Goal: Transaction & Acquisition: Book appointment/travel/reservation

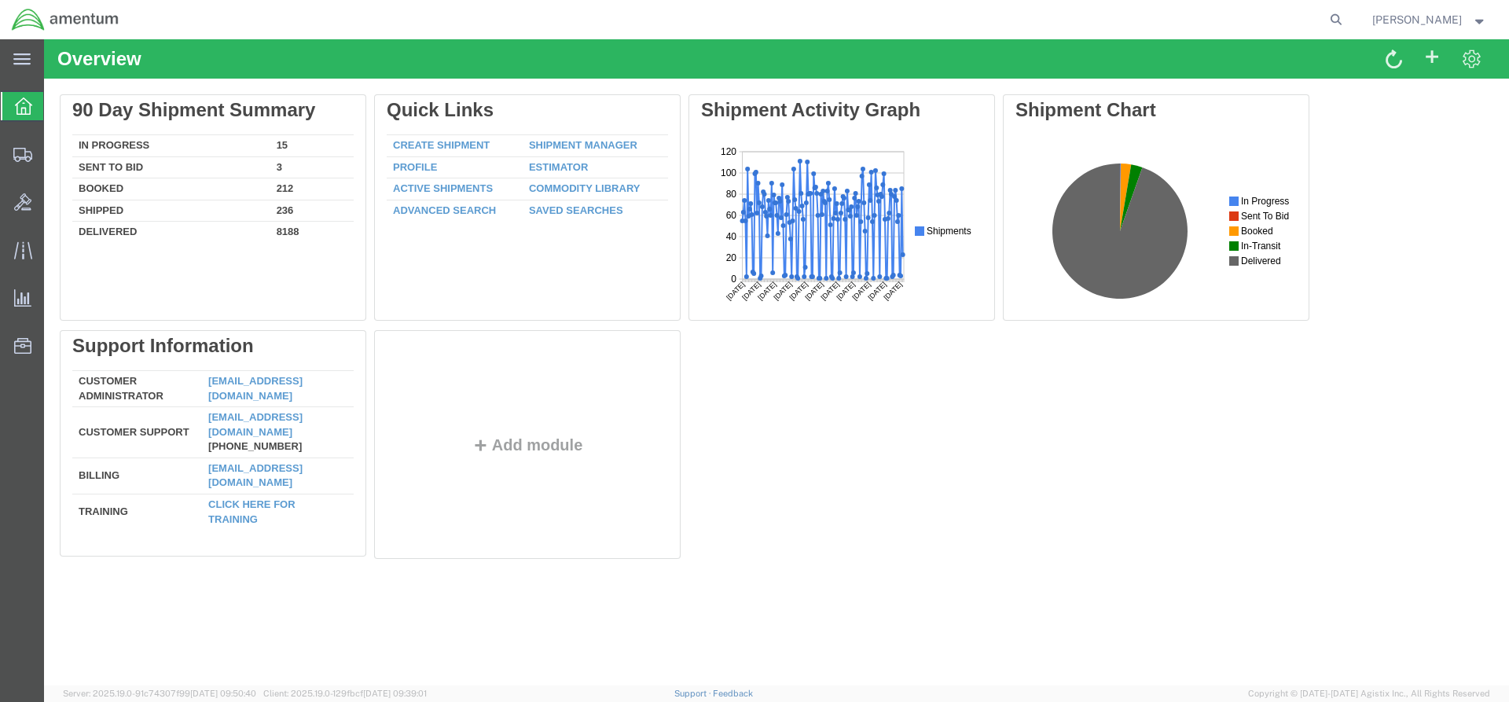
click at [565, 146] on link "Shipment Manager" at bounding box center [583, 145] width 108 height 12
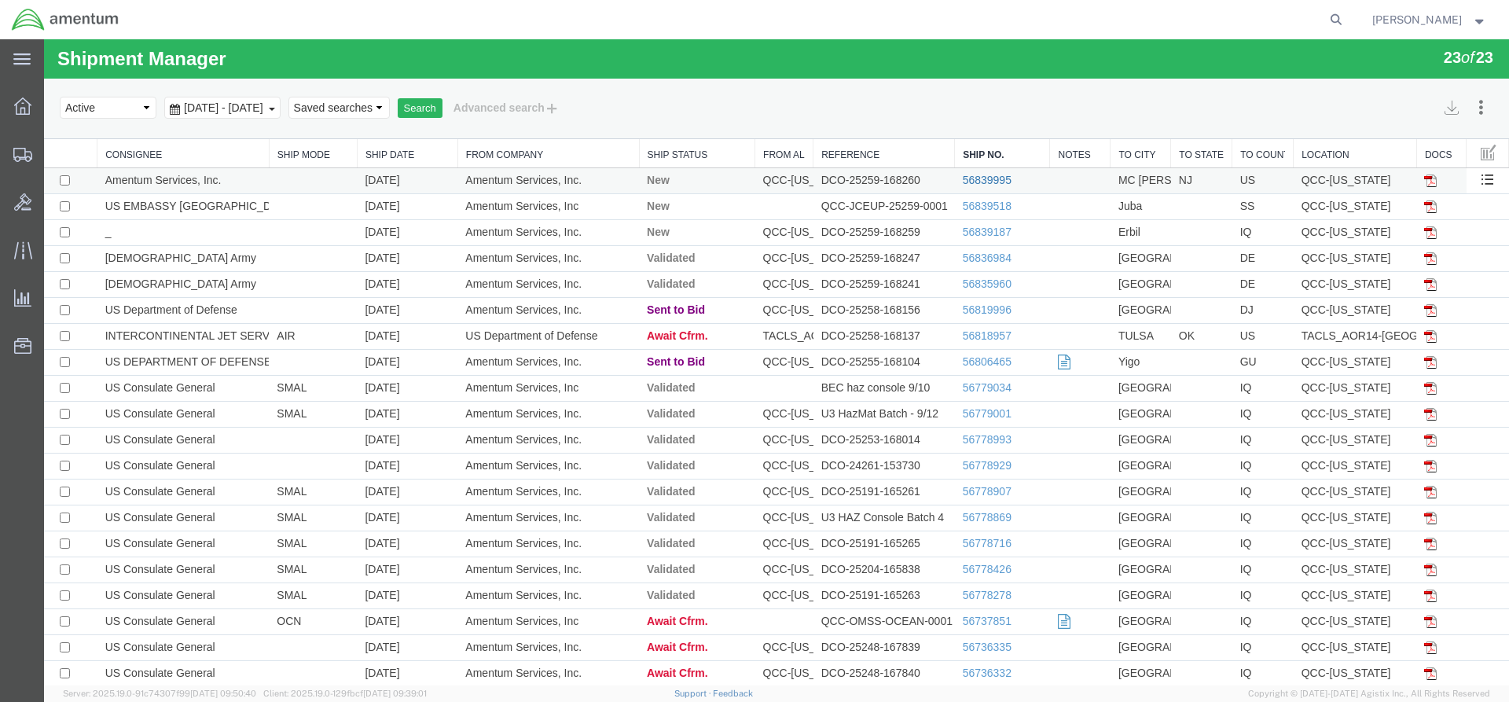
click at [971, 181] on link "56839995" at bounding box center [986, 180] width 49 height 13
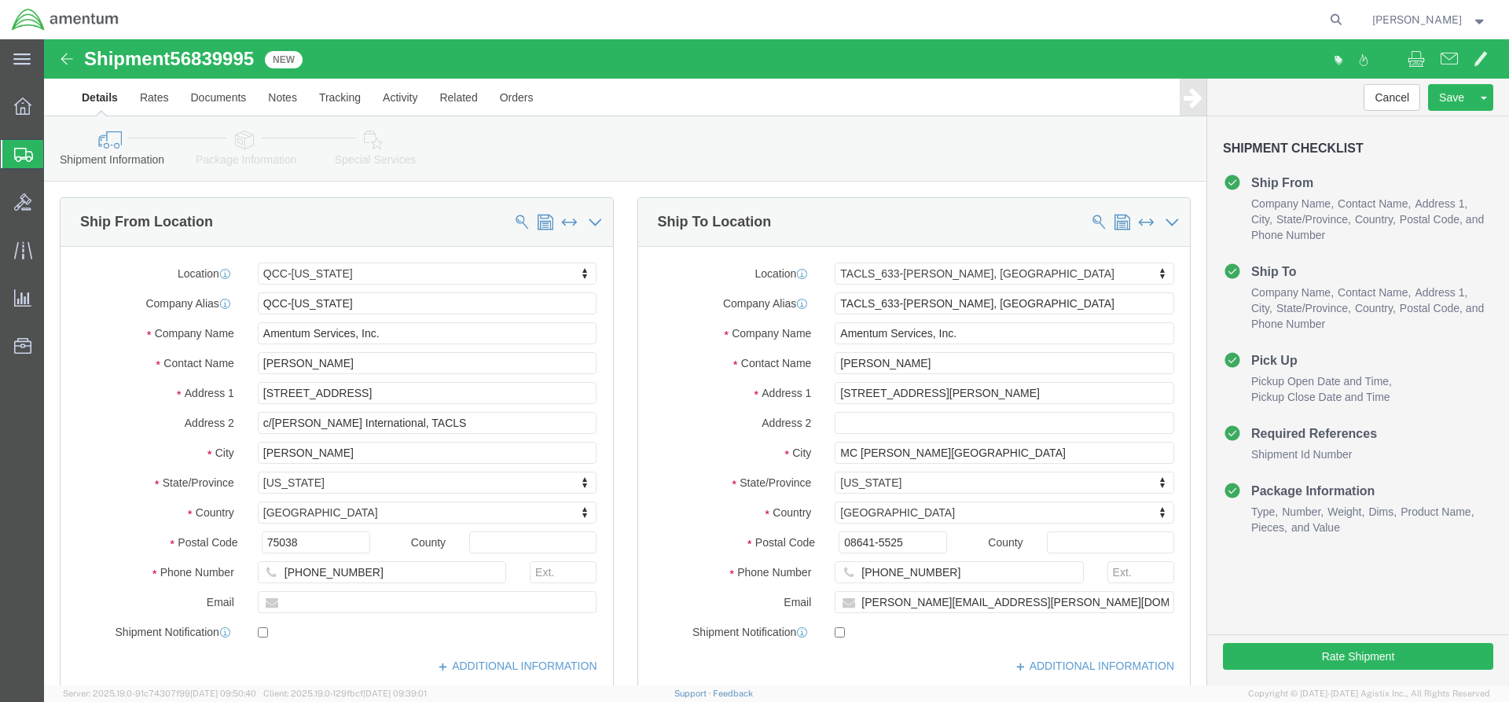
select select "42668"
select select "42718"
click button "Rate Shipment"
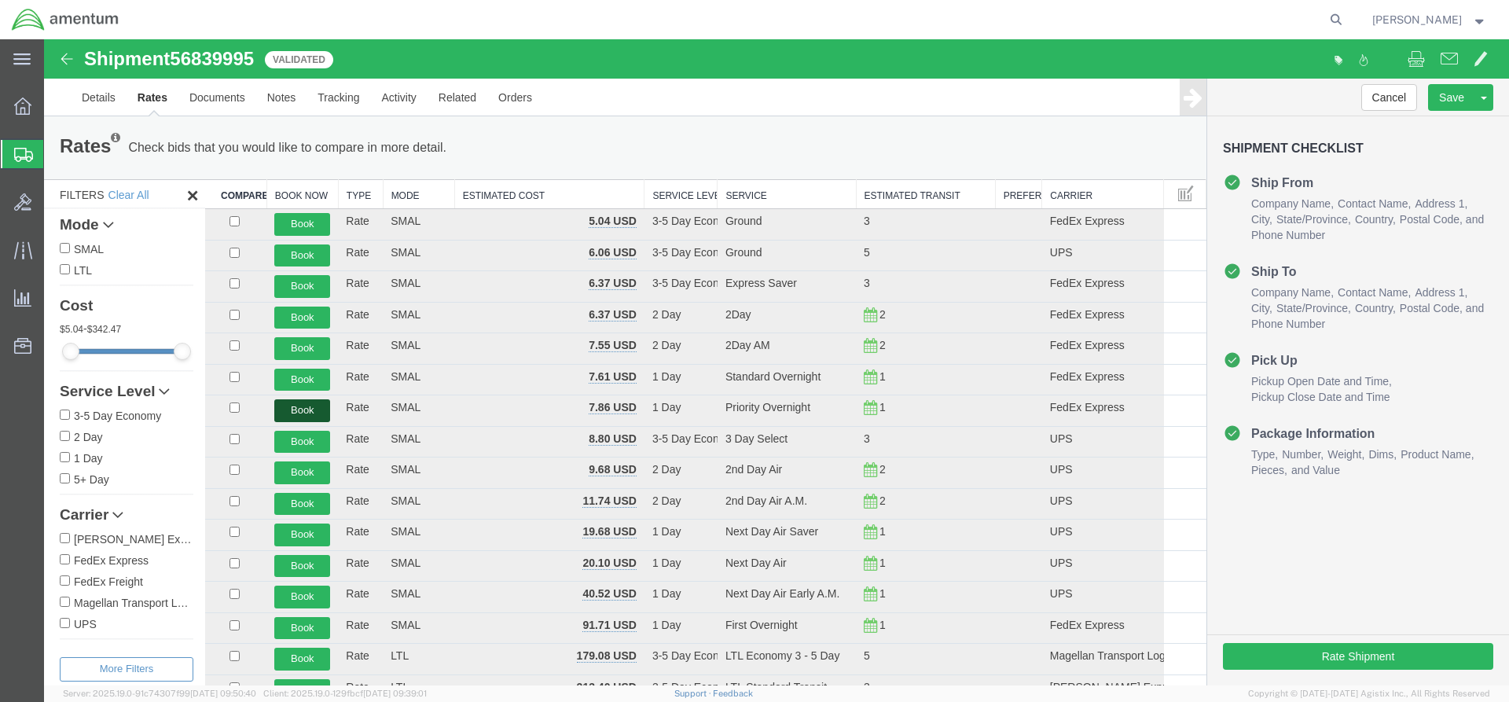
click at [309, 408] on button "Book" at bounding box center [302, 410] width 56 height 23
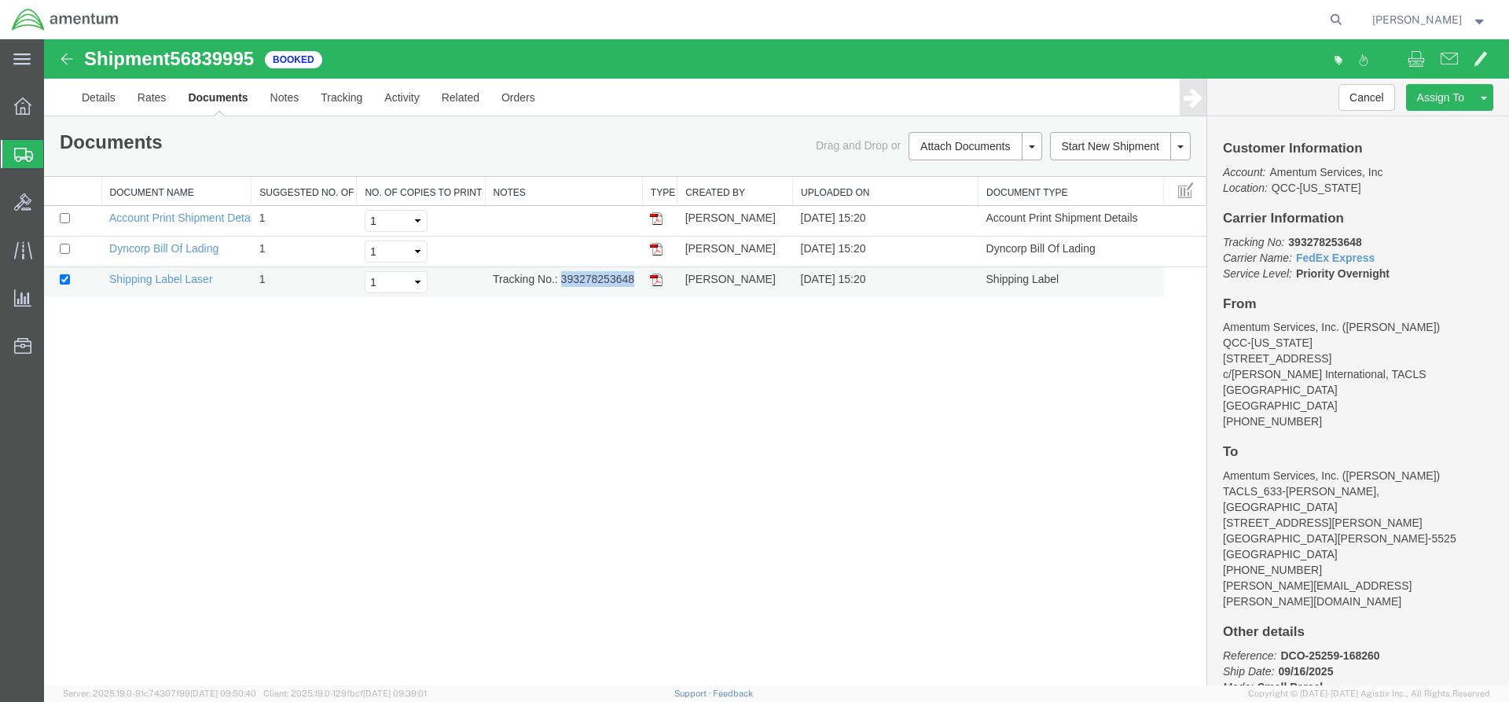
drag, startPoint x: 563, startPoint y: 279, endPoint x: 634, endPoint y: 284, distance: 71.7
click at [634, 284] on td "Tracking No.: 393278253648" at bounding box center [563, 282] width 157 height 31
copy td "393278253648"
drag, startPoint x: 652, startPoint y: 279, endPoint x: 57, endPoint y: 328, distance: 597.6
click at [652, 279] on img at bounding box center [656, 279] width 13 height 13
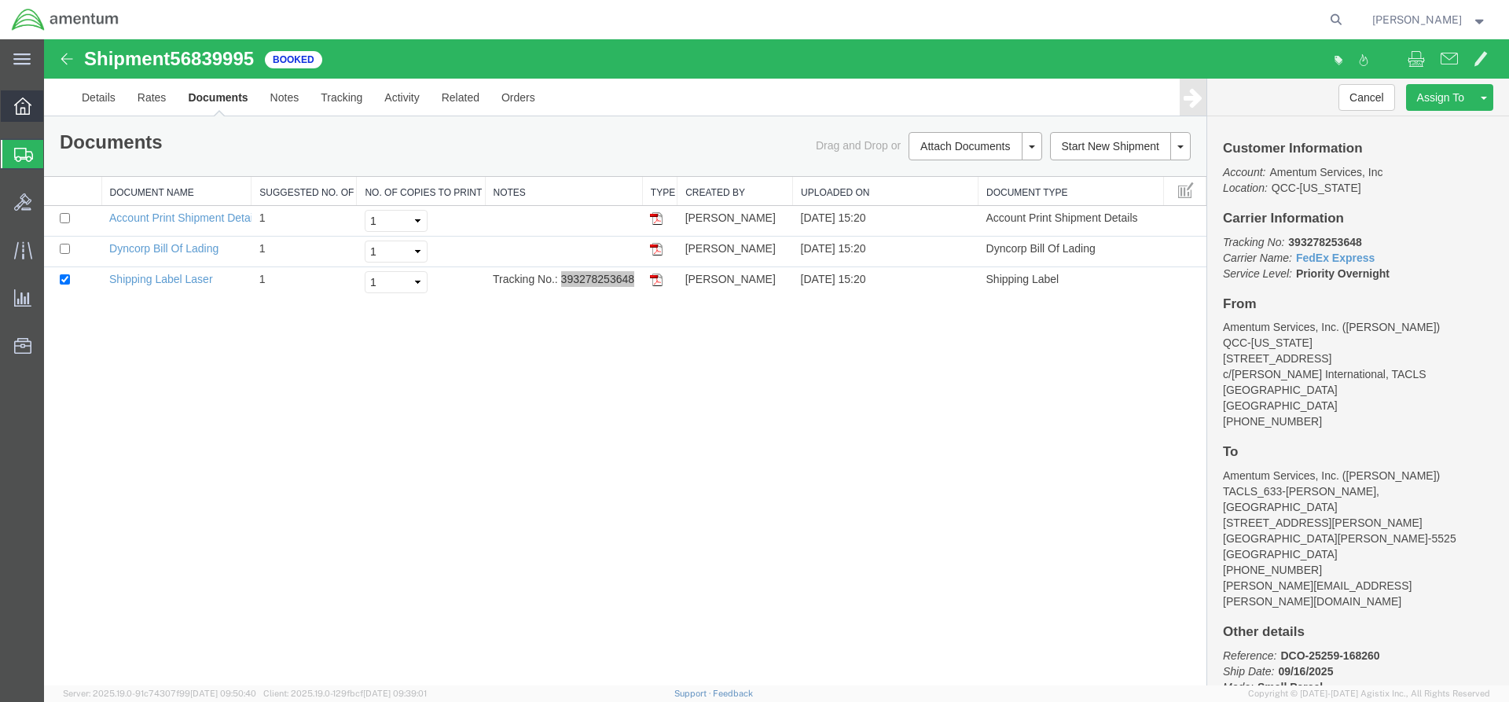
click at [54, 117] on span "Overview" at bounding box center [48, 105] width 11 height 31
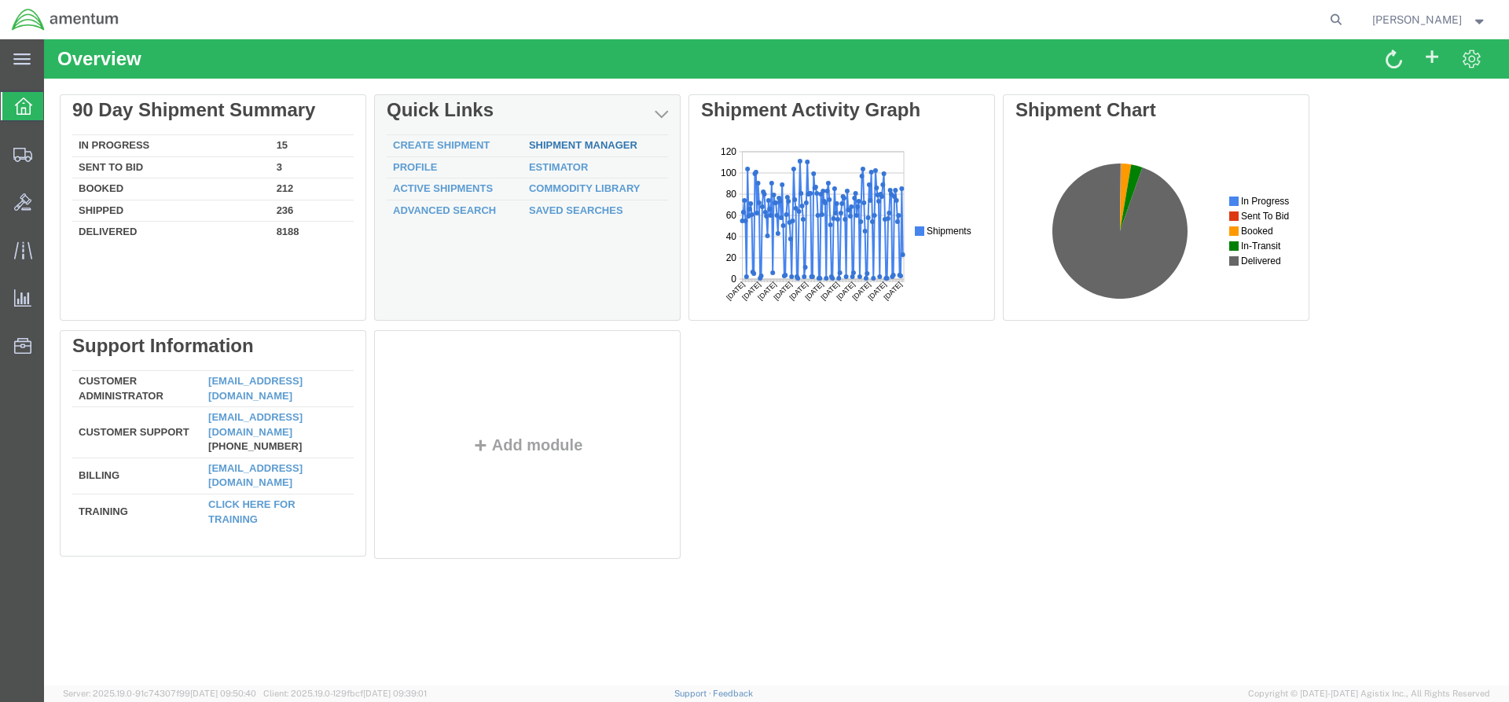
click at [570, 145] on link "Shipment Manager" at bounding box center [583, 145] width 108 height 12
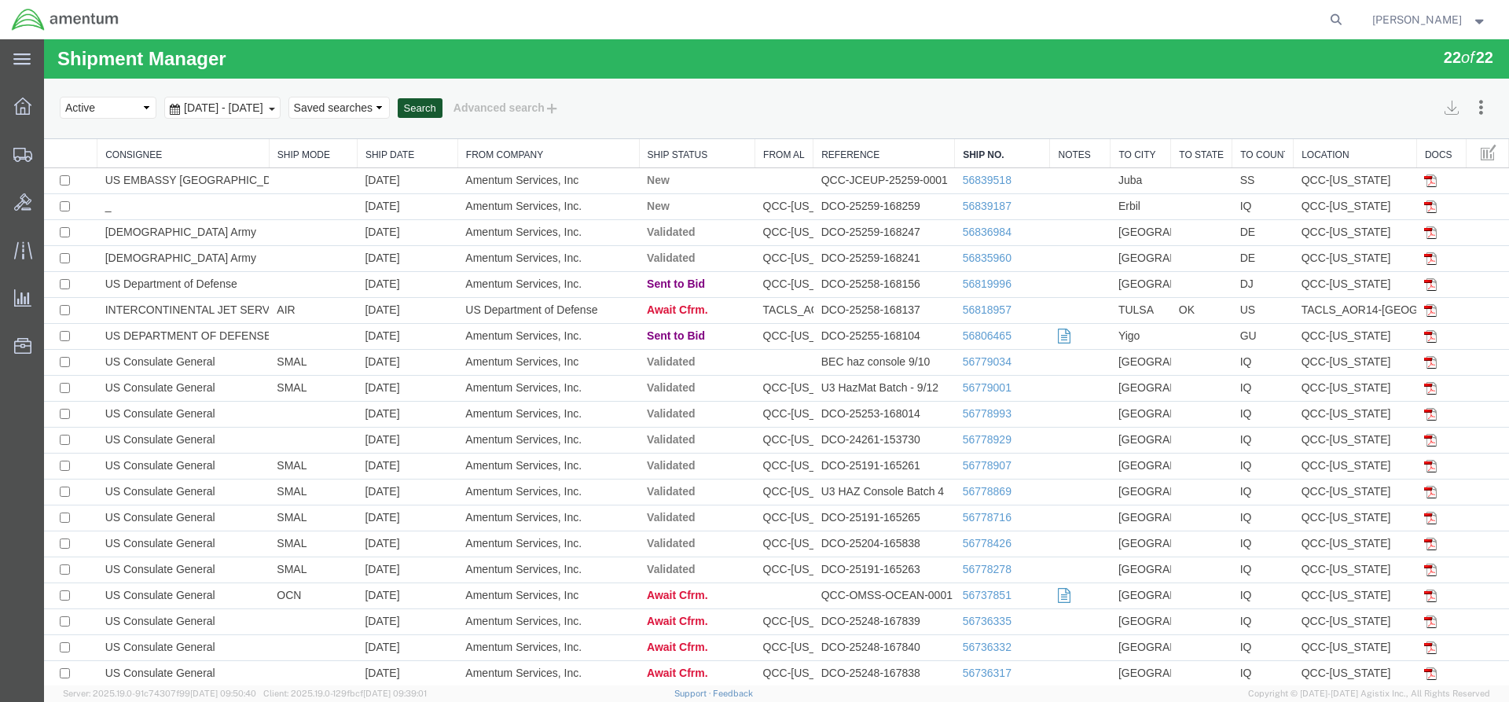
click at [442, 106] on button "Search" at bounding box center [420, 108] width 45 height 20
click at [442, 115] on button "Search" at bounding box center [420, 108] width 45 height 20
click at [442, 111] on button "Search" at bounding box center [420, 108] width 45 height 20
click at [442, 104] on button "Search" at bounding box center [420, 108] width 45 height 20
click at [442, 112] on button "Search" at bounding box center [420, 108] width 45 height 20
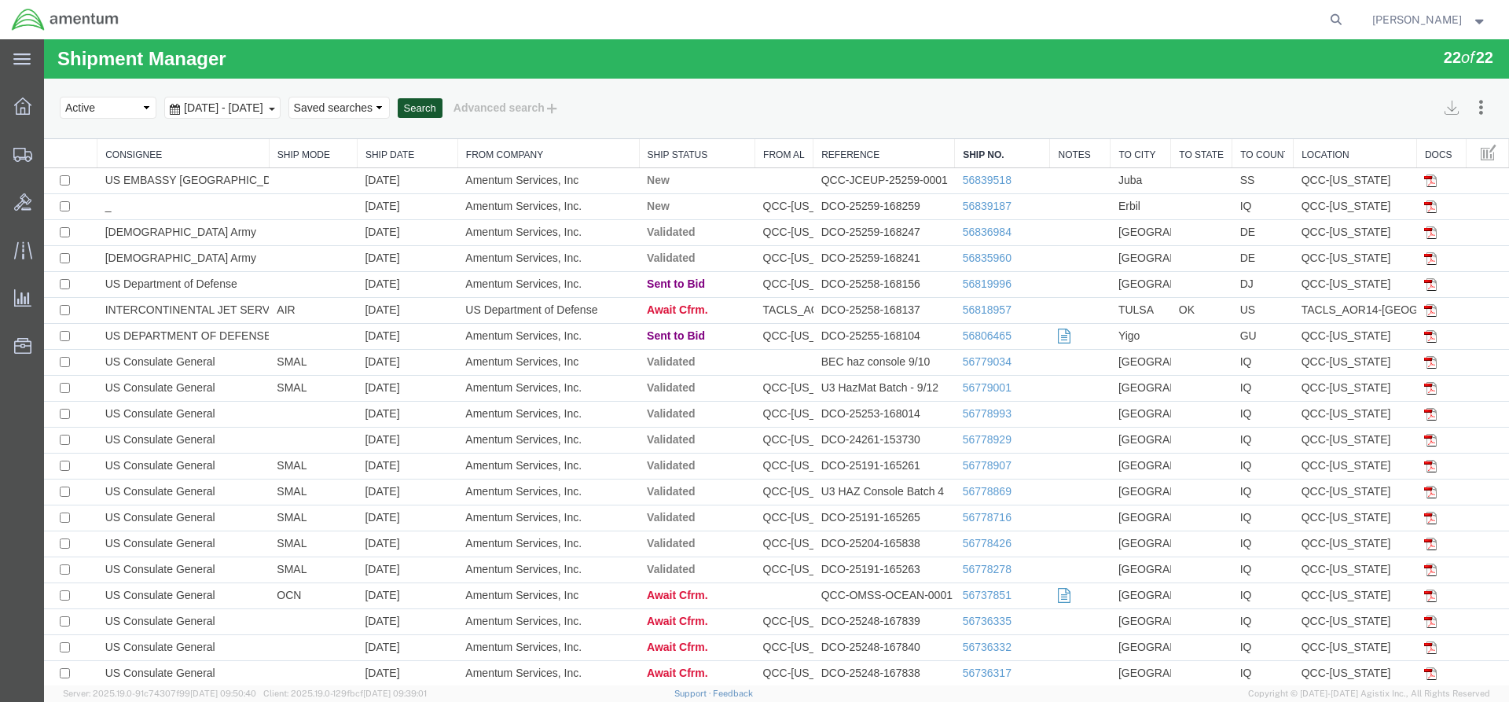
click at [442, 112] on button "Search" at bounding box center [420, 108] width 45 height 20
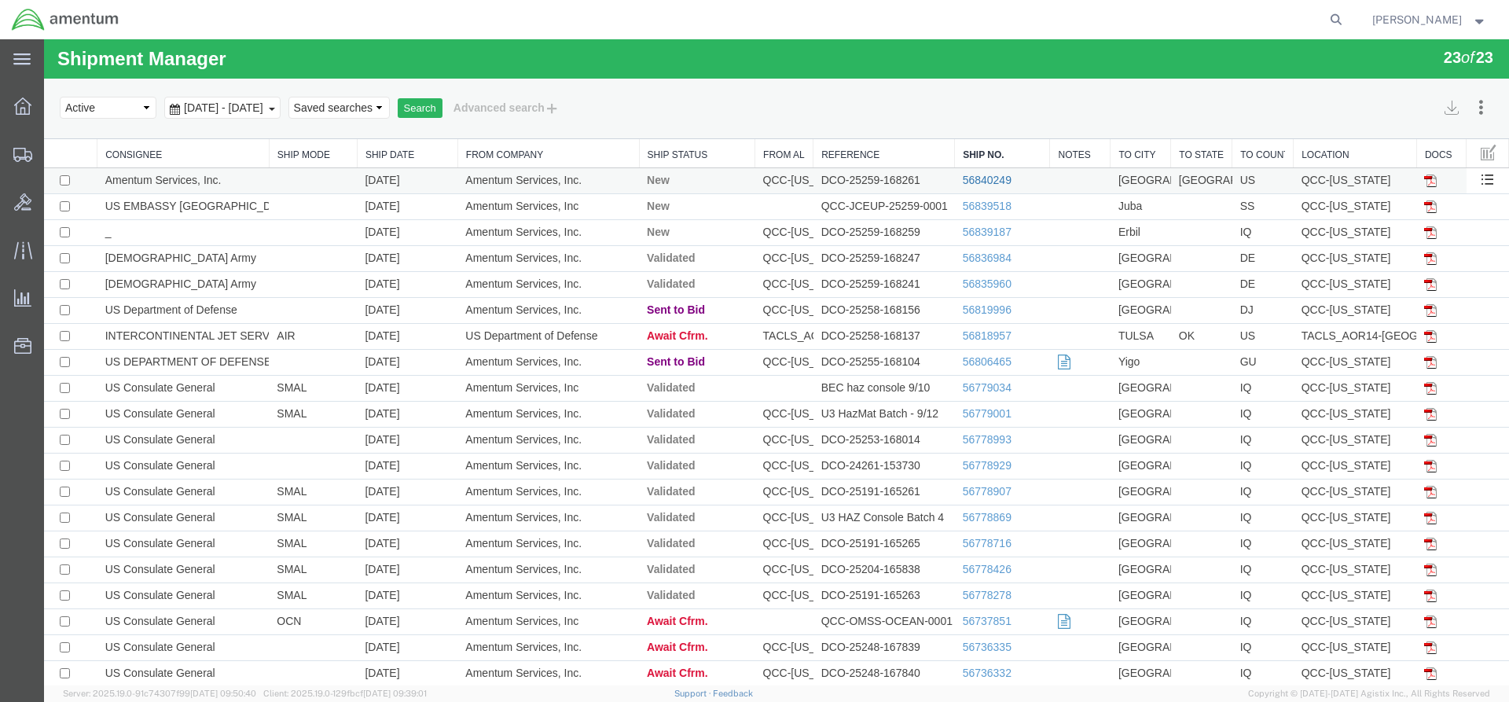
click at [971, 184] on link "56840249" at bounding box center [986, 180] width 49 height 13
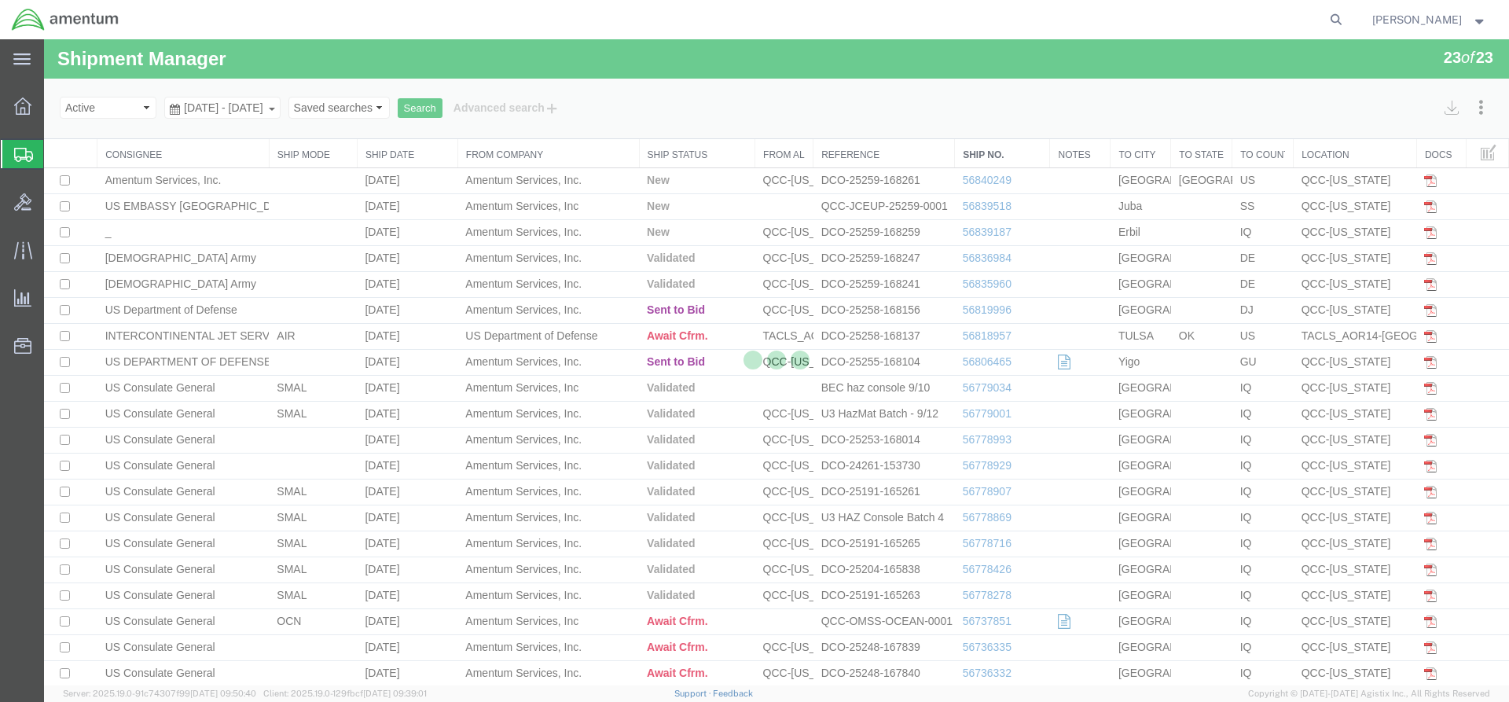
select select "42668"
select select "42735"
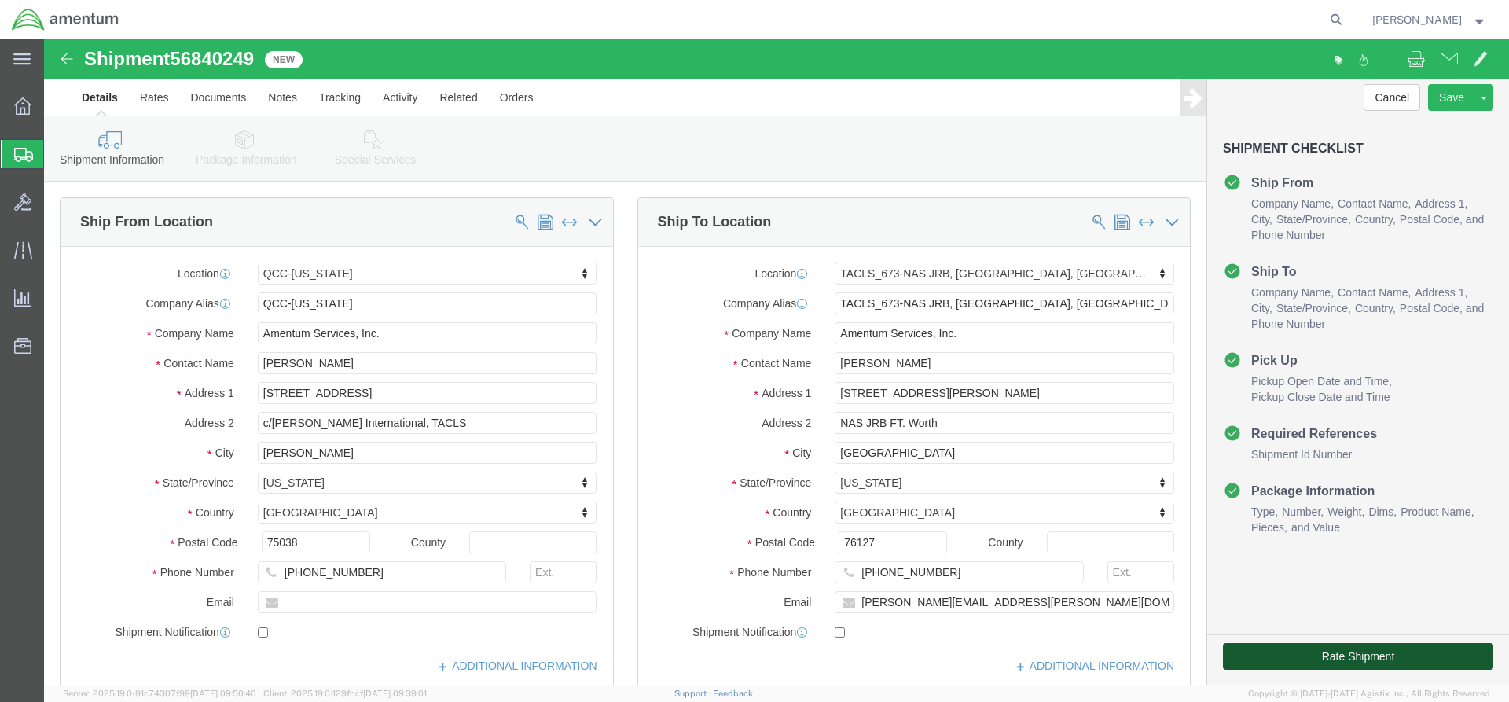
click button "Rate Shipment"
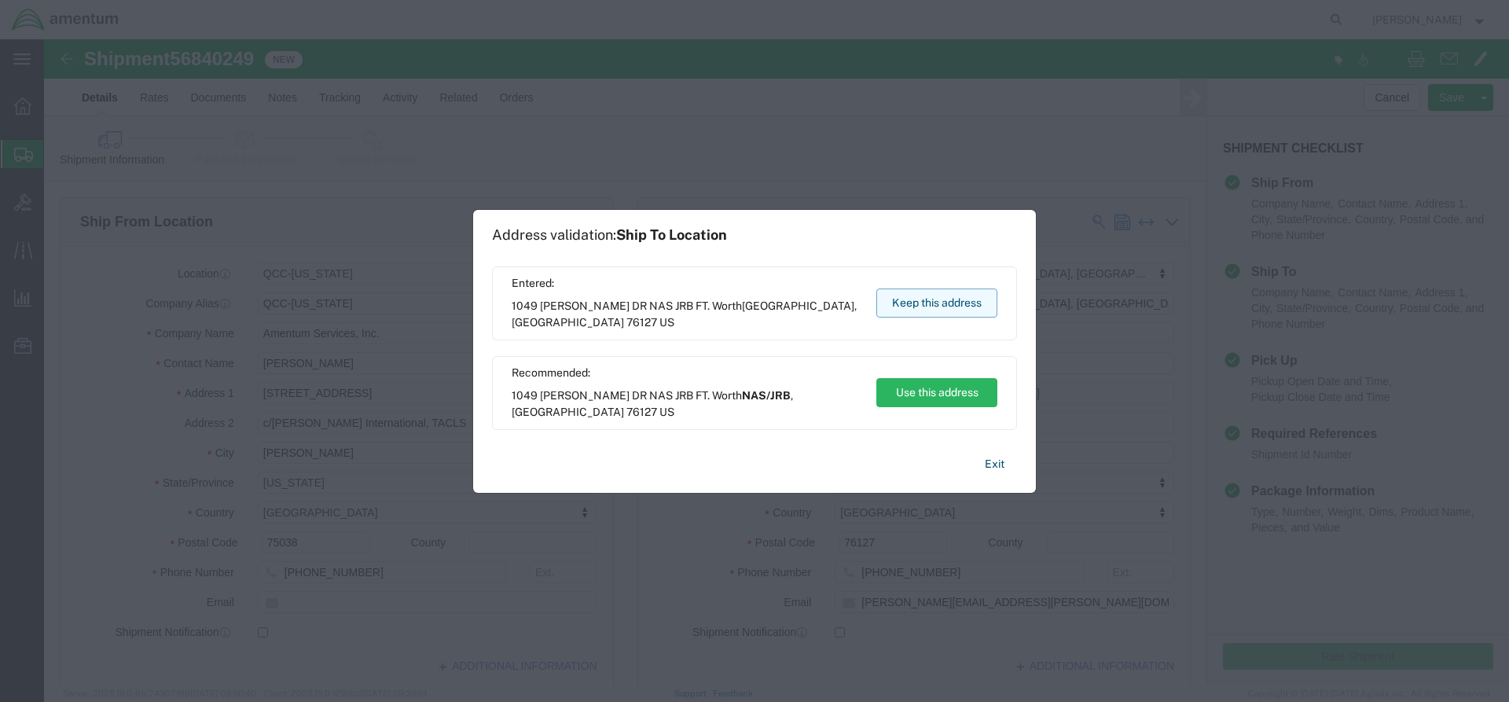
click at [892, 302] on button "Keep this address" at bounding box center [936, 302] width 121 height 29
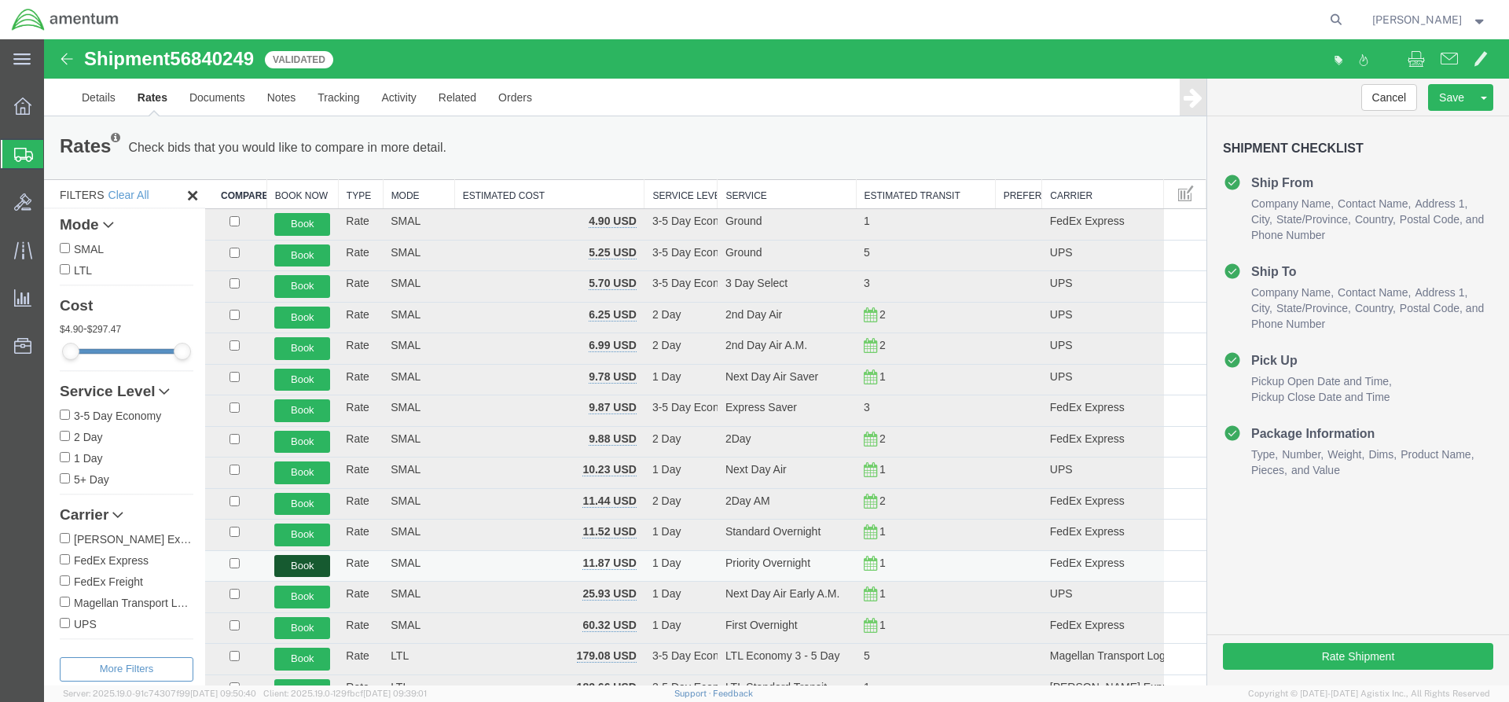
click at [311, 570] on button "Book" at bounding box center [302, 566] width 56 height 23
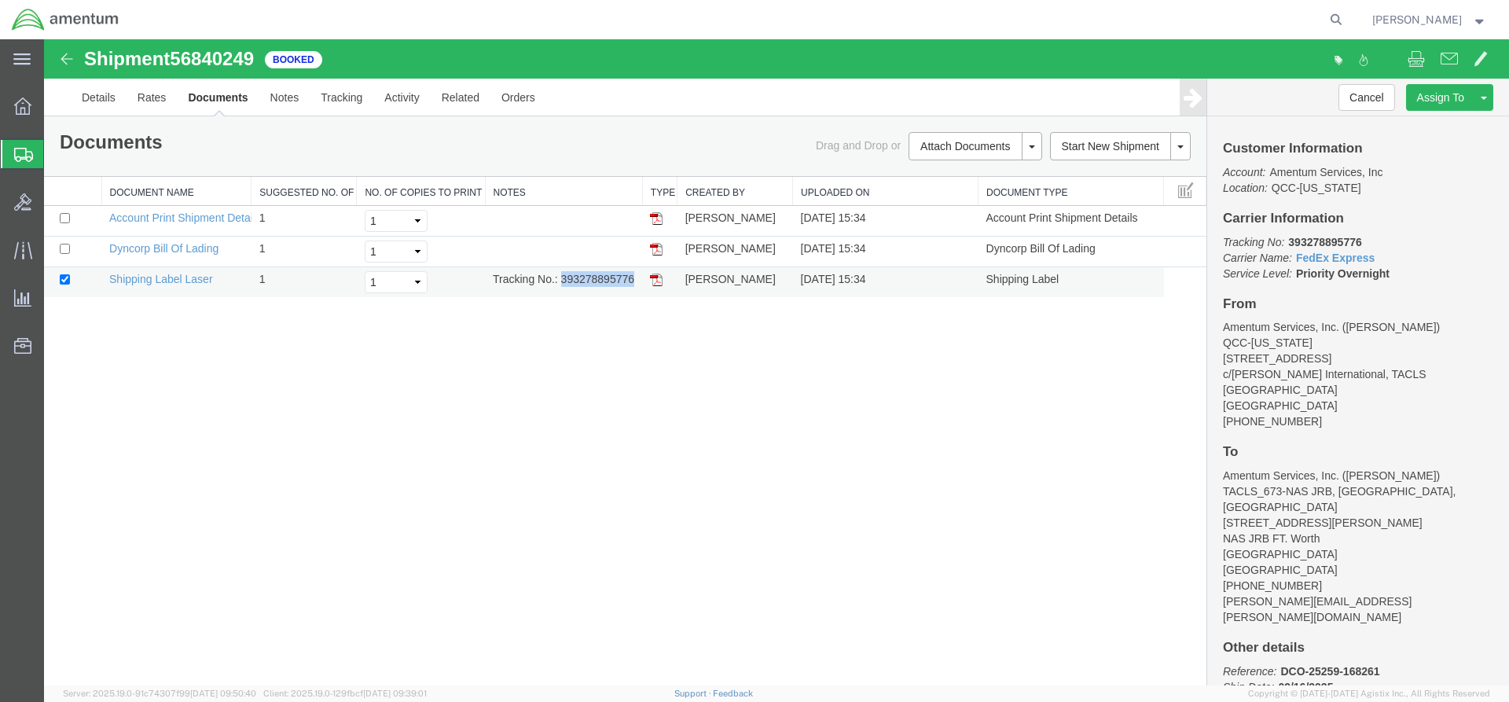
drag, startPoint x: 561, startPoint y: 278, endPoint x: 603, endPoint y: 281, distance: 41.8
click at [632, 276] on td "Tracking No.: 393278895776" at bounding box center [563, 282] width 157 height 31
copy td "393278895776"
drag, startPoint x: 655, startPoint y: 283, endPoint x: 54, endPoint y: 381, distance: 609.0
click at [655, 283] on img at bounding box center [656, 279] width 13 height 13
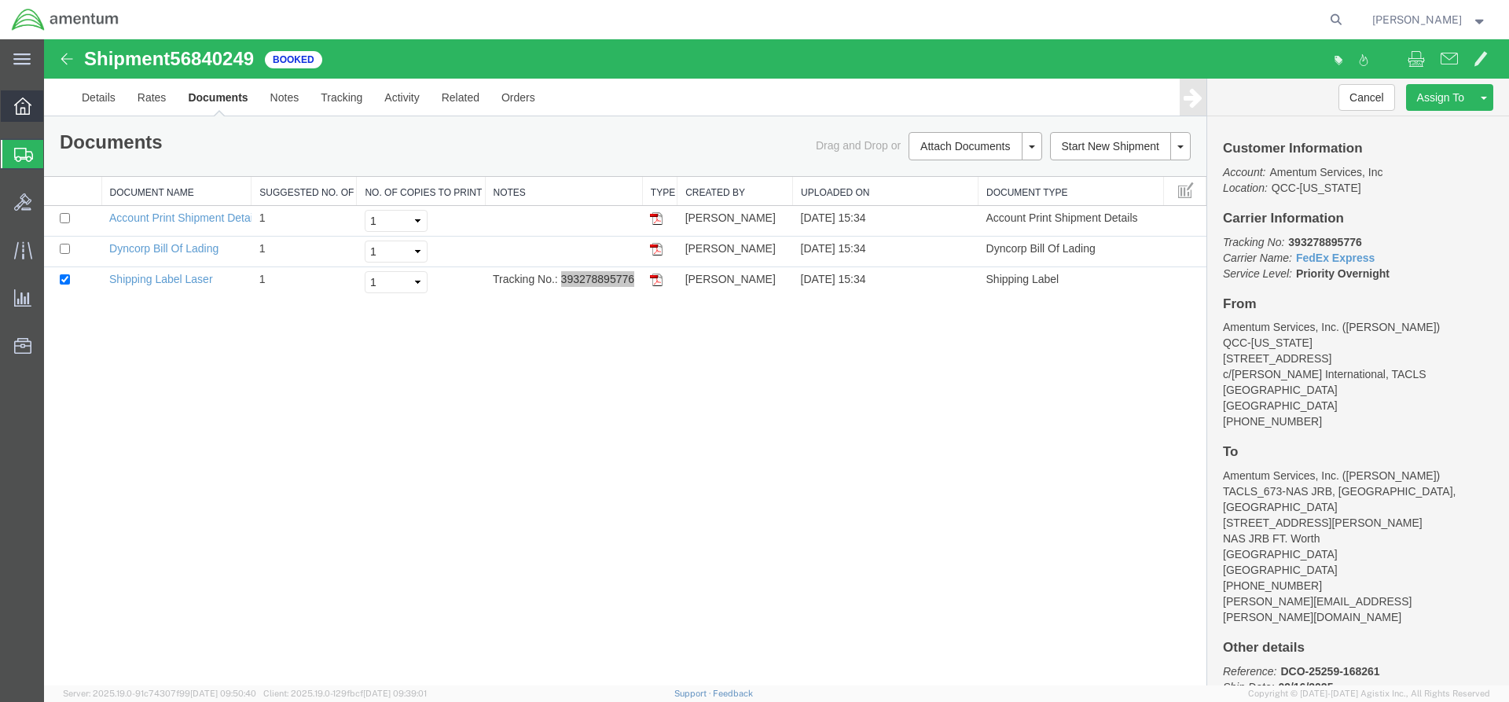
click at [54, 108] on span "Overview" at bounding box center [48, 105] width 11 height 31
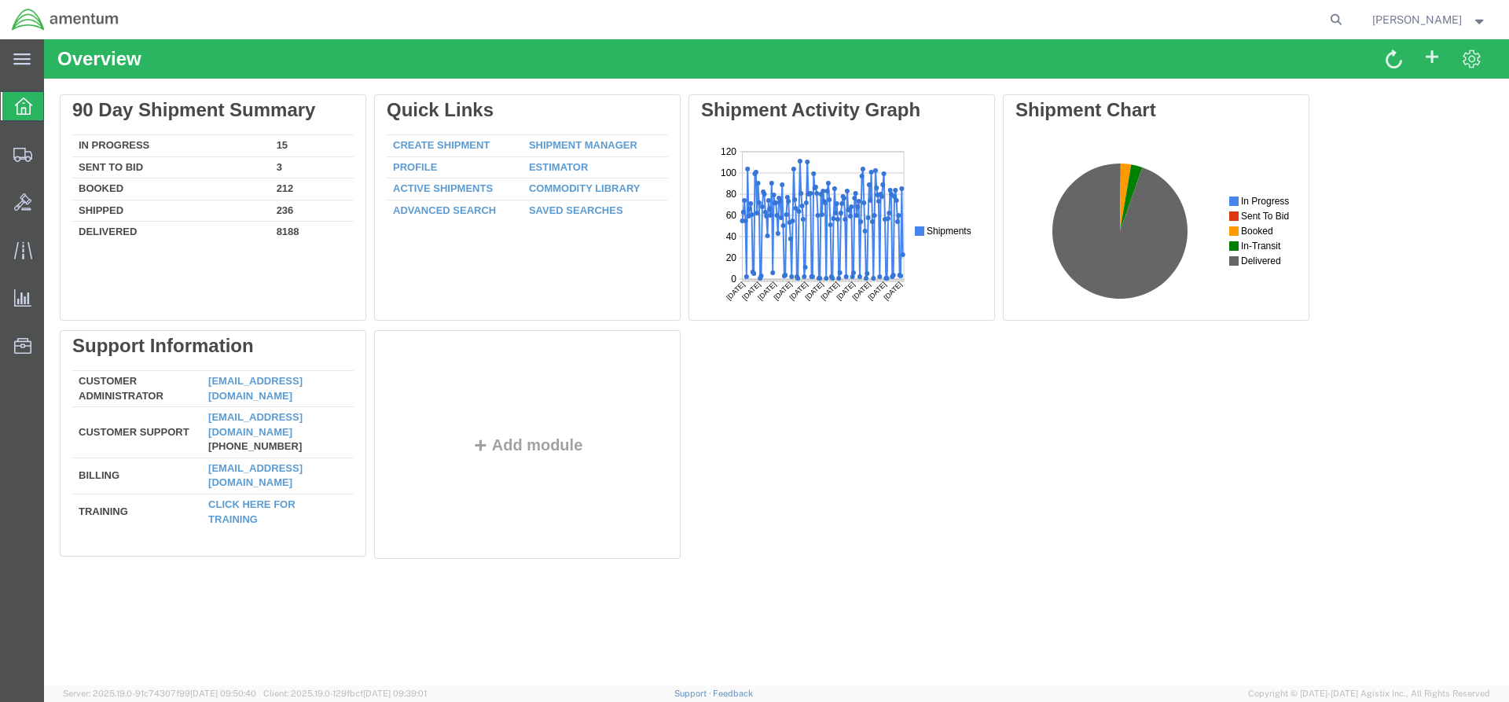
drag, startPoint x: 574, startPoint y: 140, endPoint x: 561, endPoint y: 141, distance: 13.4
click at [574, 140] on link "Shipment Manager" at bounding box center [583, 145] width 108 height 12
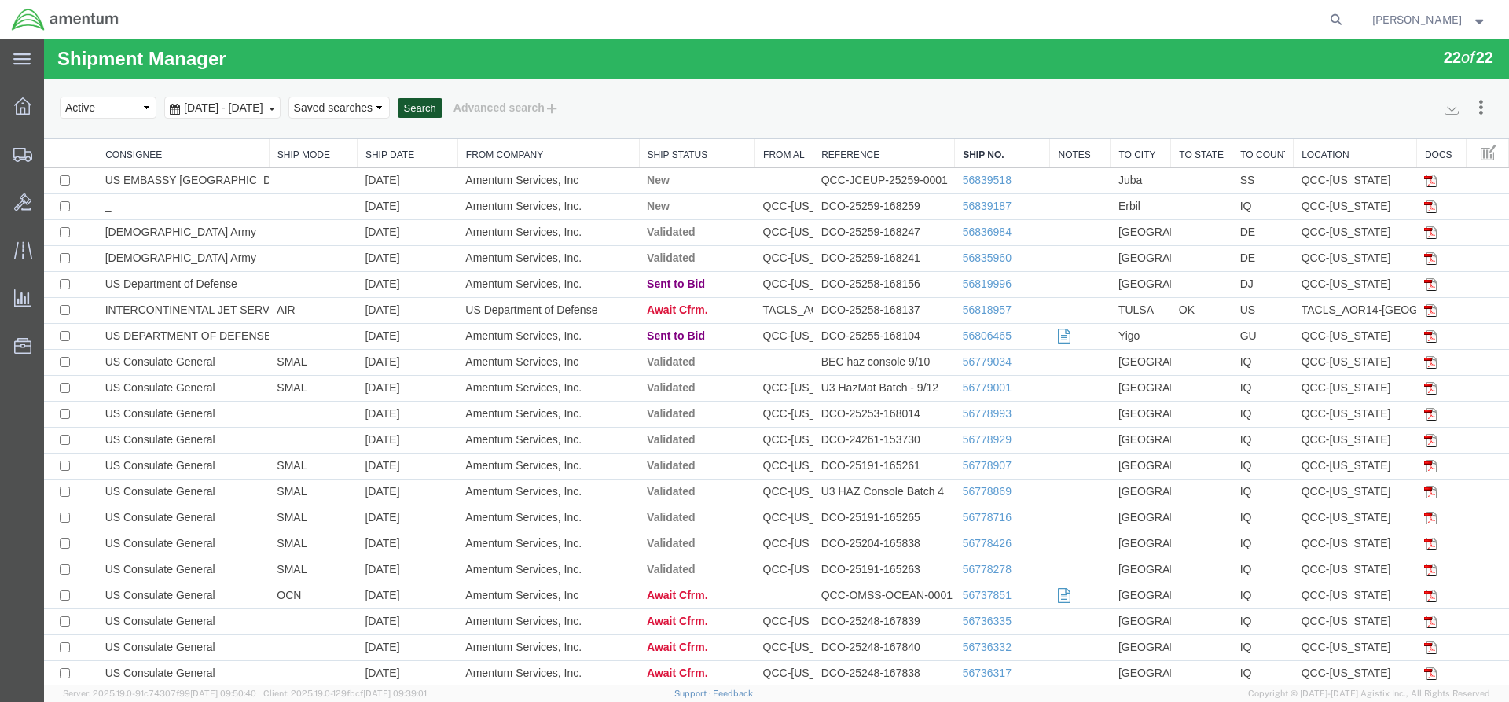
click at [442, 105] on button "Search" at bounding box center [420, 108] width 45 height 20
click at [442, 108] on button "Search" at bounding box center [420, 108] width 45 height 20
click at [442, 107] on button "Search" at bounding box center [420, 108] width 45 height 20
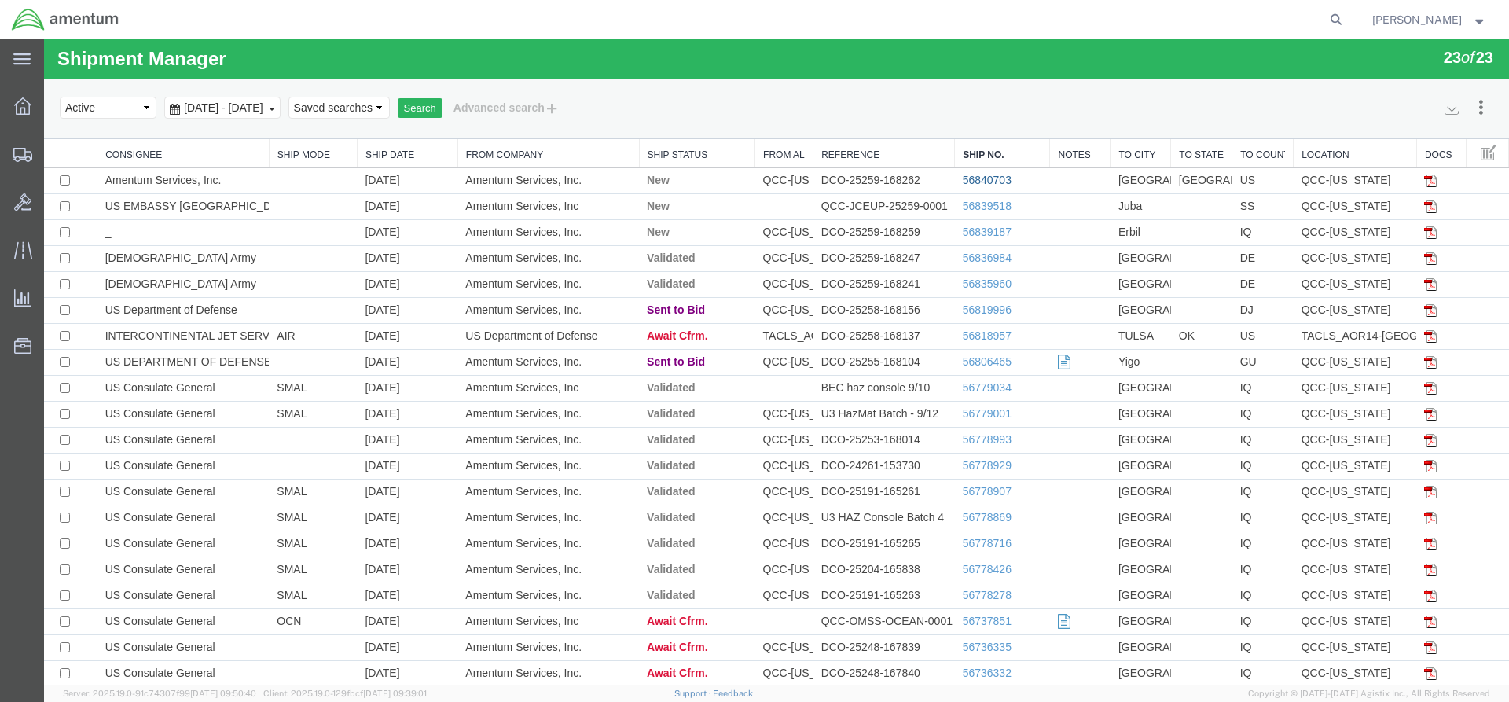
click at [979, 178] on link "56840703" at bounding box center [986, 180] width 49 height 13
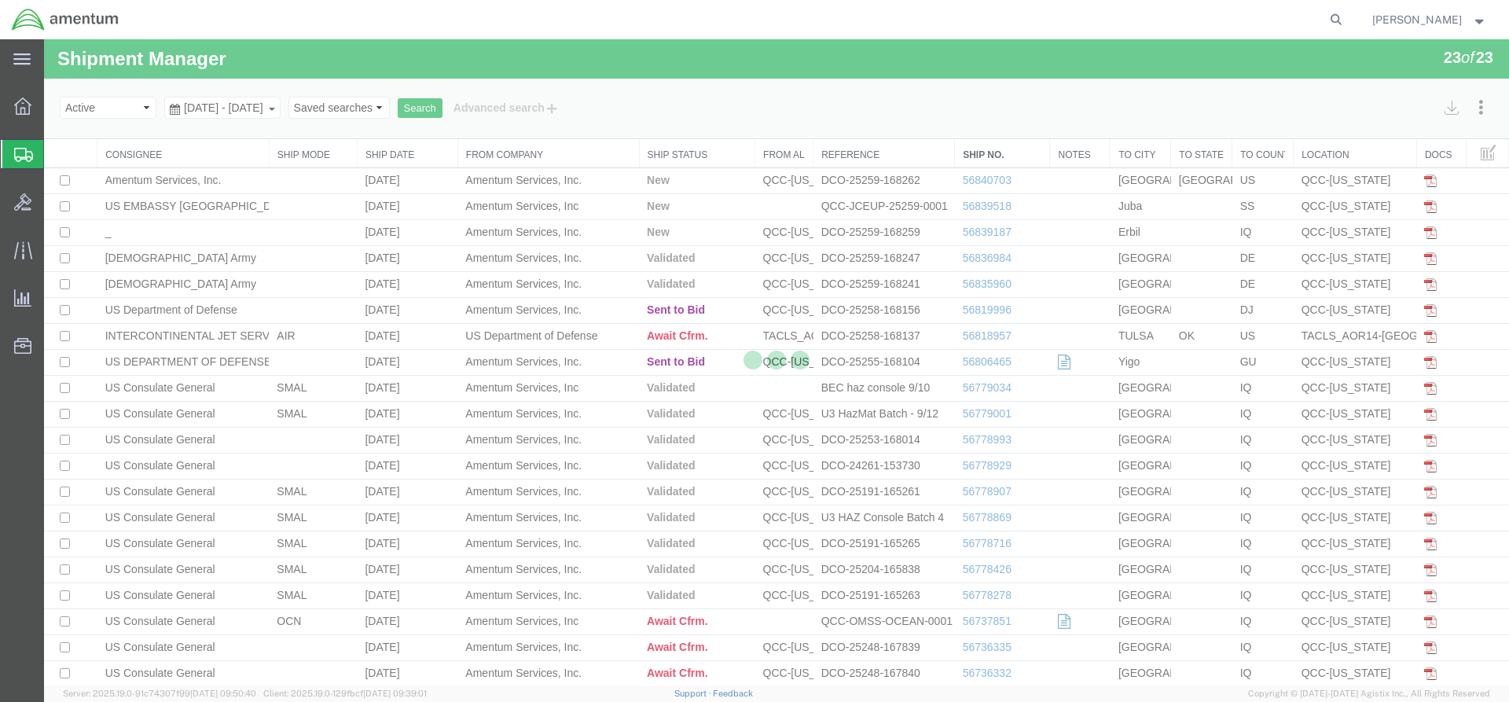
select select "42668"
select select "42735"
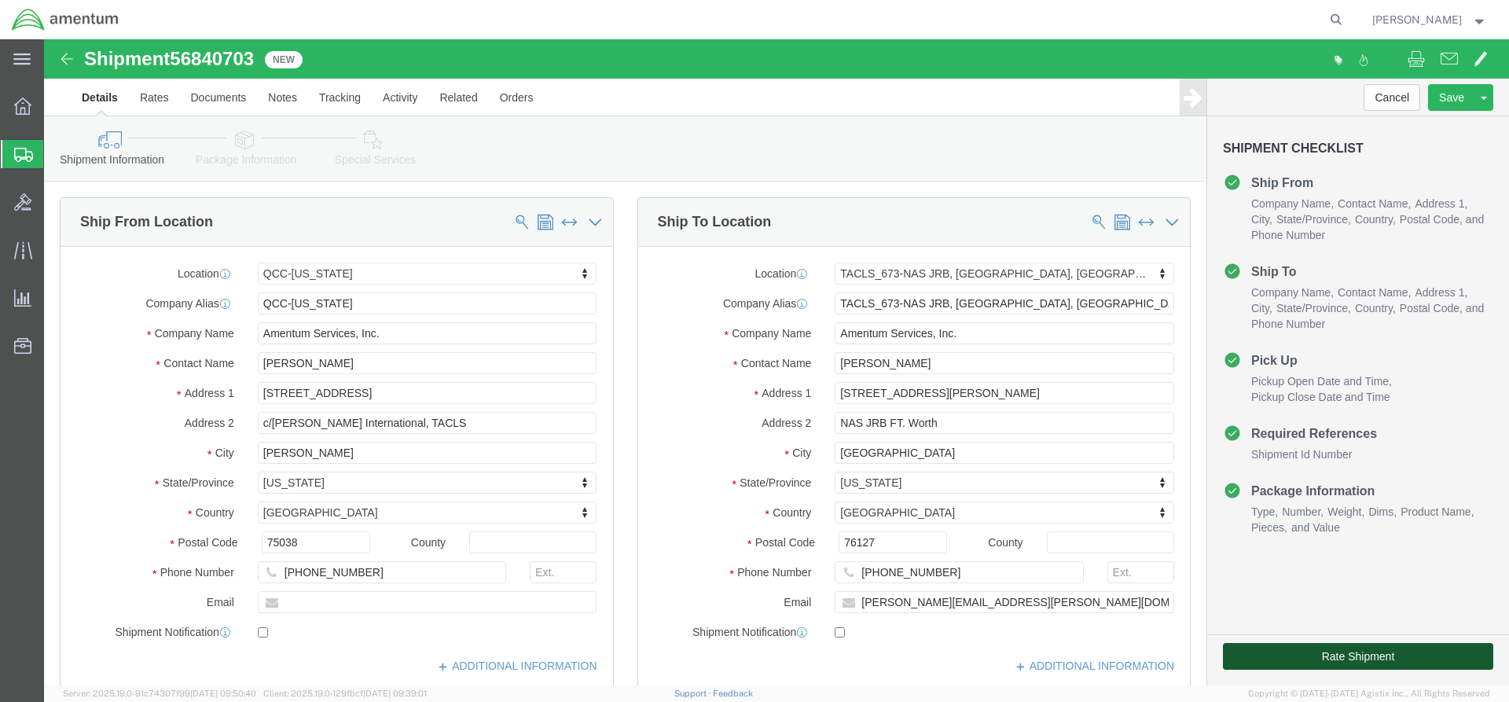
click button "Rate Shipment"
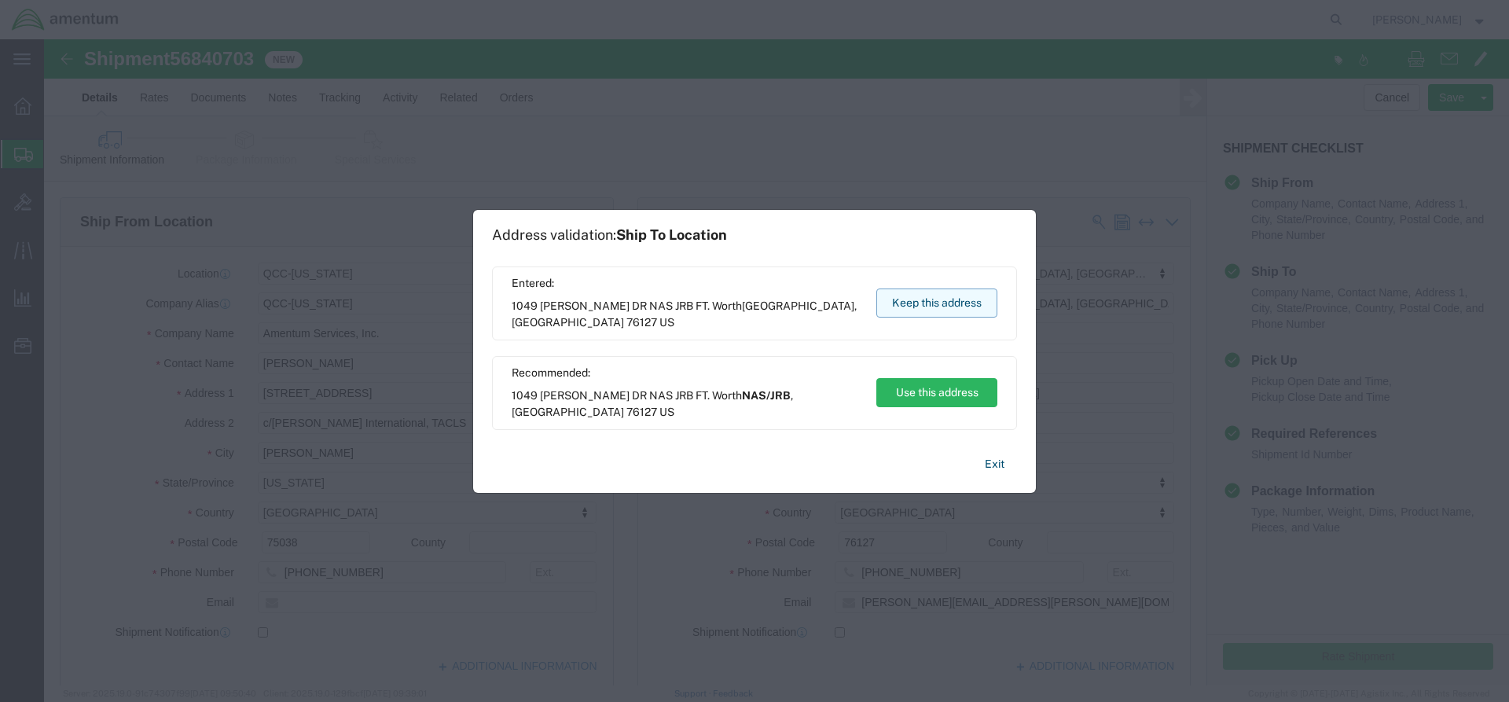
drag, startPoint x: 893, startPoint y: 300, endPoint x: 849, endPoint y: 261, distance: 59.0
click at [893, 300] on button "Keep this address" at bounding box center [936, 302] width 121 height 29
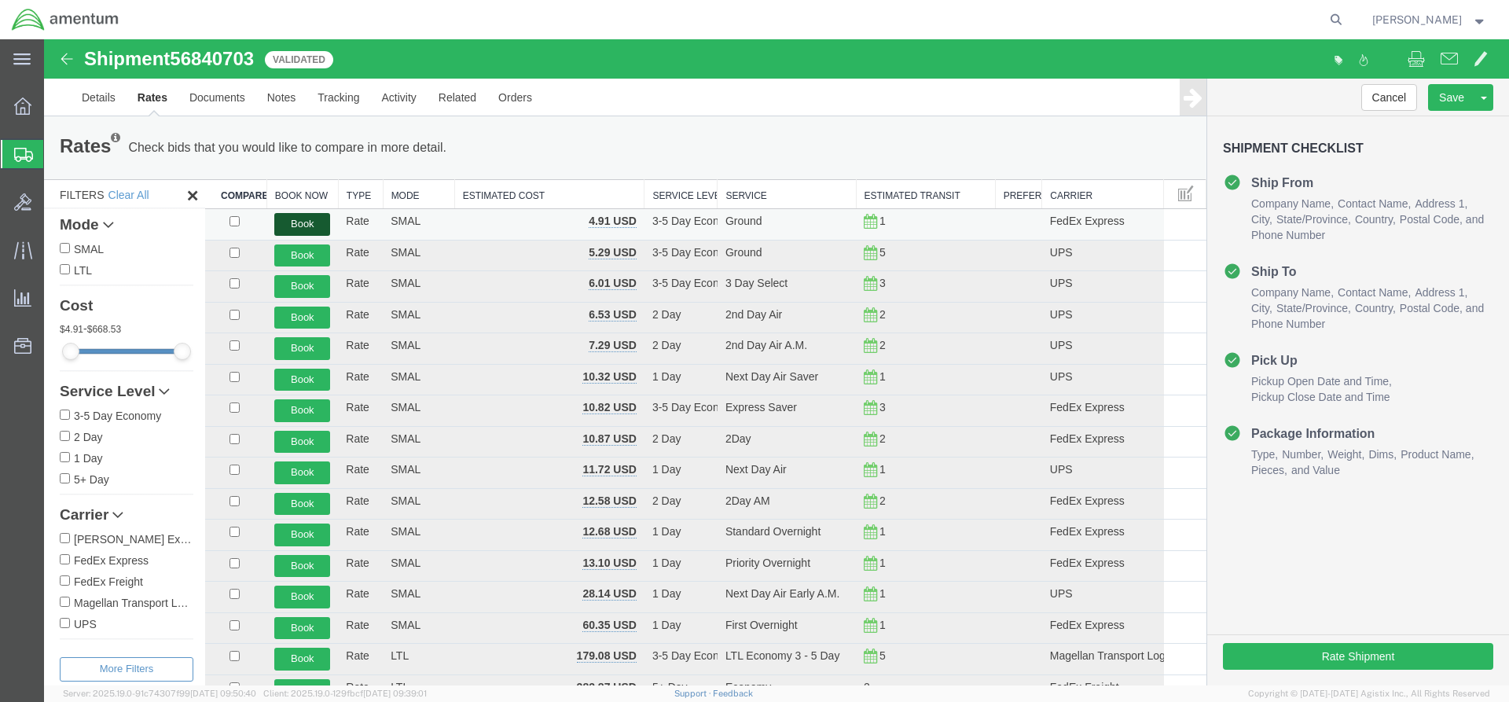
click at [299, 220] on button "Book" at bounding box center [302, 224] width 56 height 23
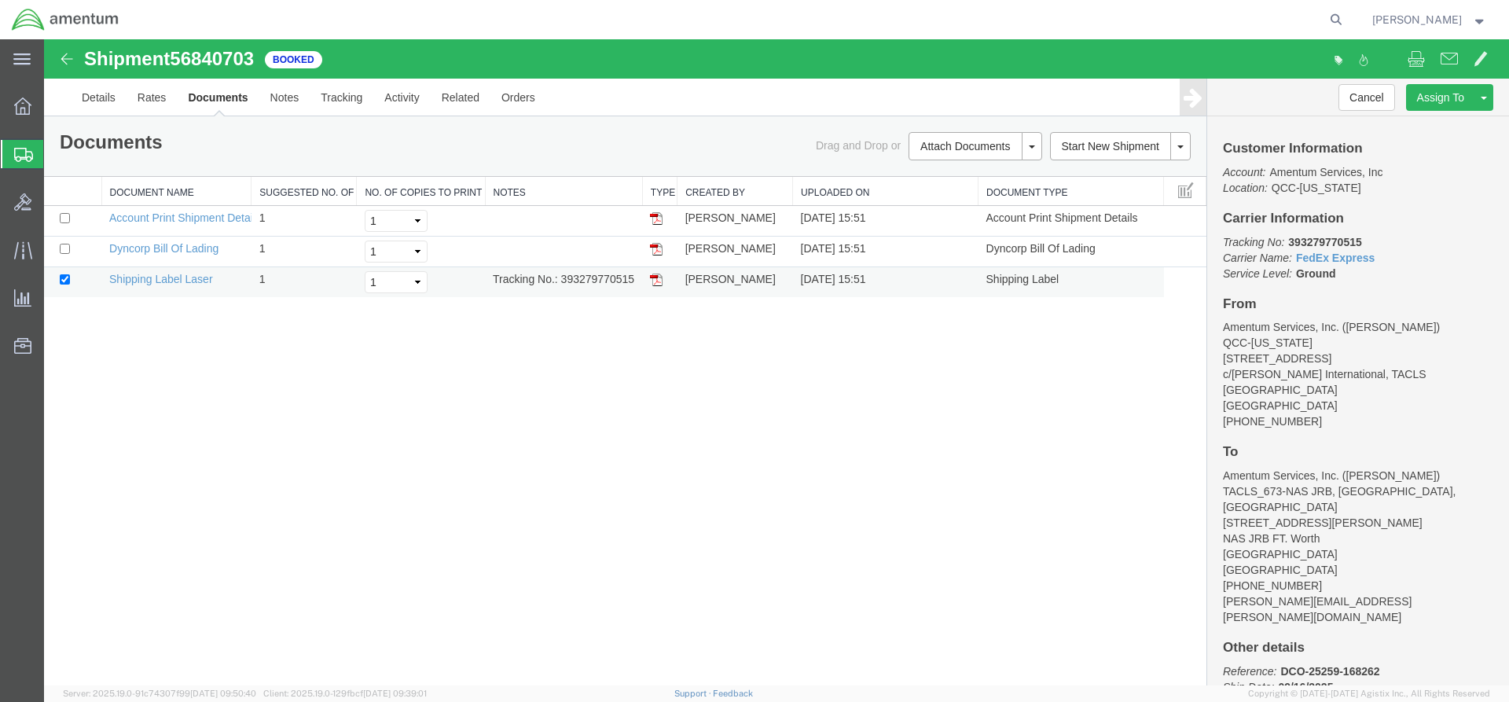
drag, startPoint x: 560, startPoint y: 277, endPoint x: 632, endPoint y: 275, distance: 71.5
click at [636, 281] on td "Tracking No.: 393279770515" at bounding box center [563, 282] width 157 height 31
copy td "393279770515"
drag, startPoint x: 659, startPoint y: 281, endPoint x: 65, endPoint y: 311, distance: 594.7
click at [659, 281] on img at bounding box center [656, 279] width 13 height 13
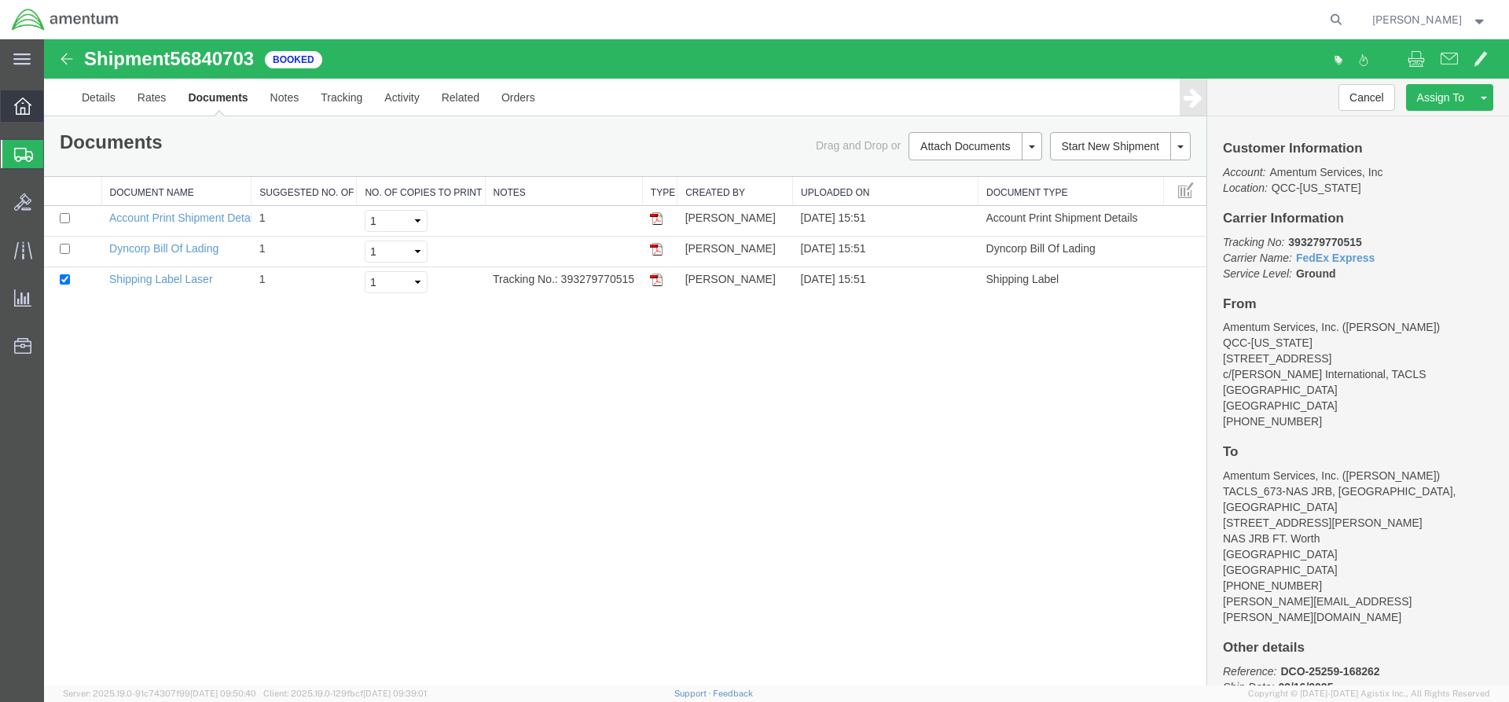
click at [54, 105] on span "Overview" at bounding box center [48, 105] width 11 height 31
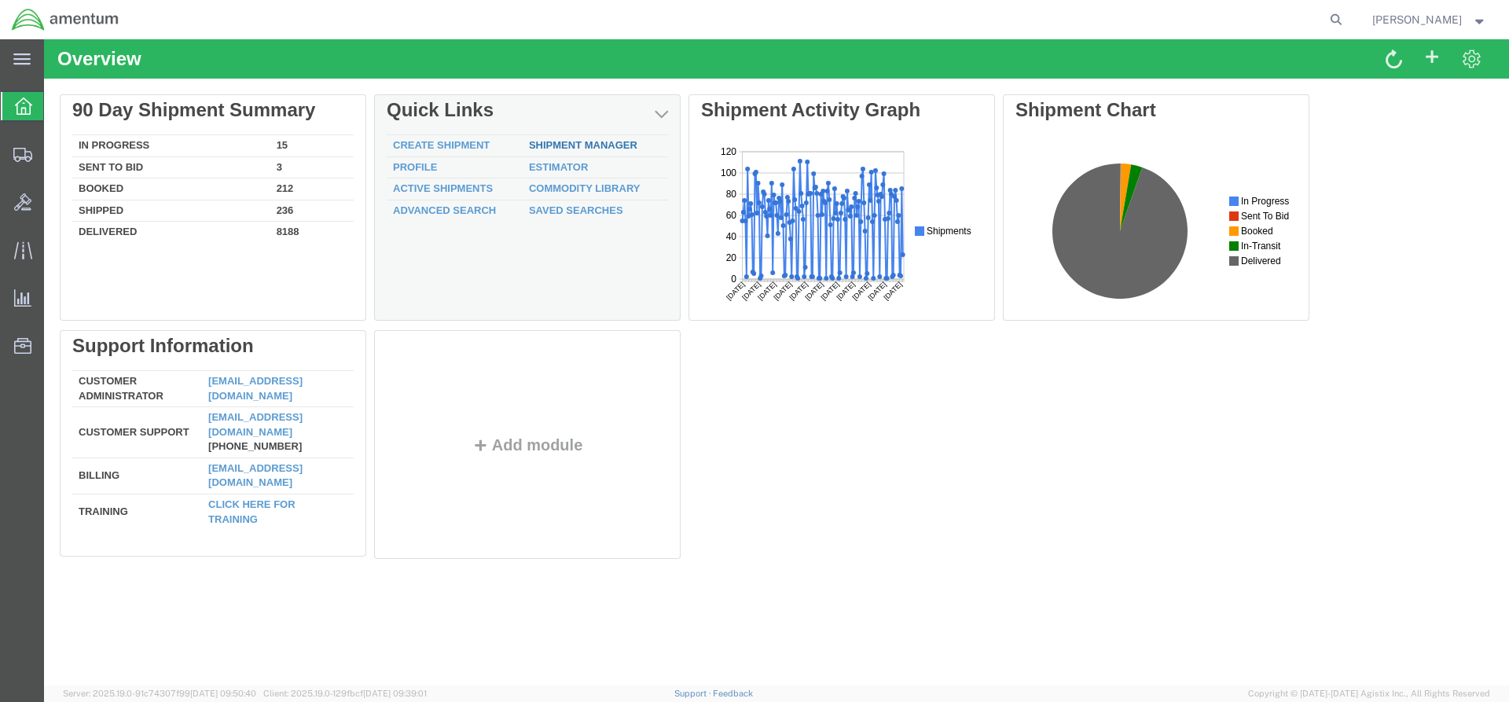
click at [546, 148] on link "Shipment Manager" at bounding box center [583, 145] width 108 height 12
